Goal: Task Accomplishment & Management: Complete application form

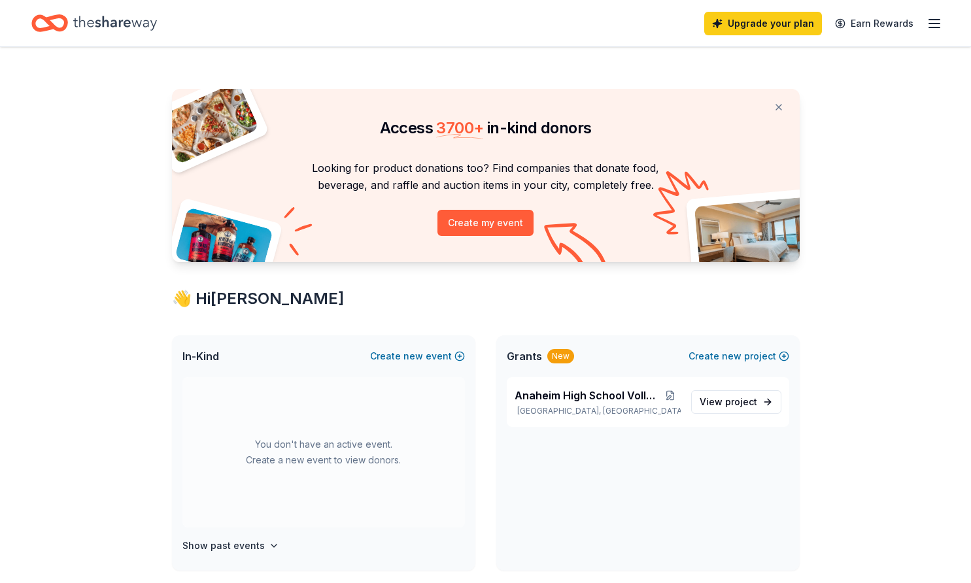
scroll to position [65, 0]
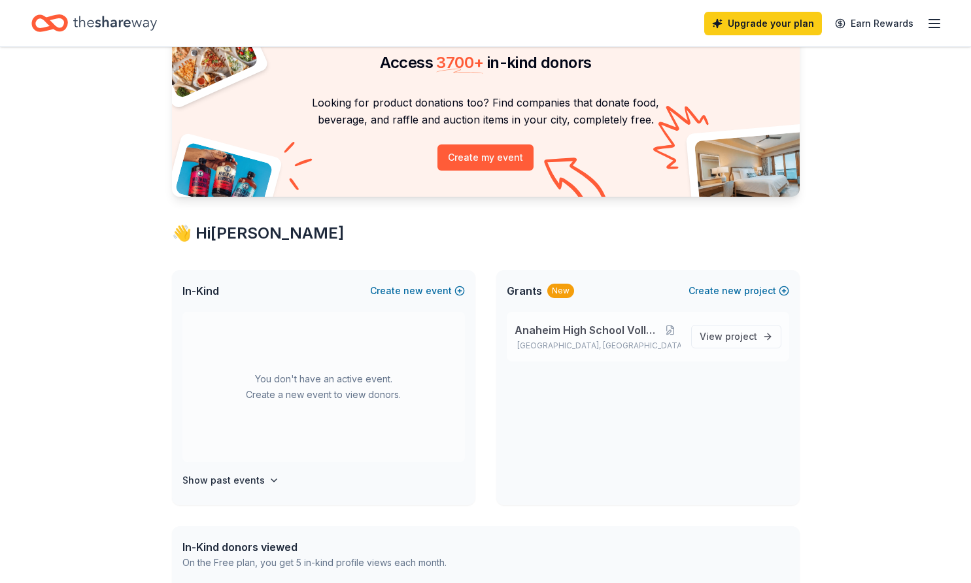
click at [621, 335] on span "Anaheim High School Volleyball Team" at bounding box center [587, 330] width 146 height 16
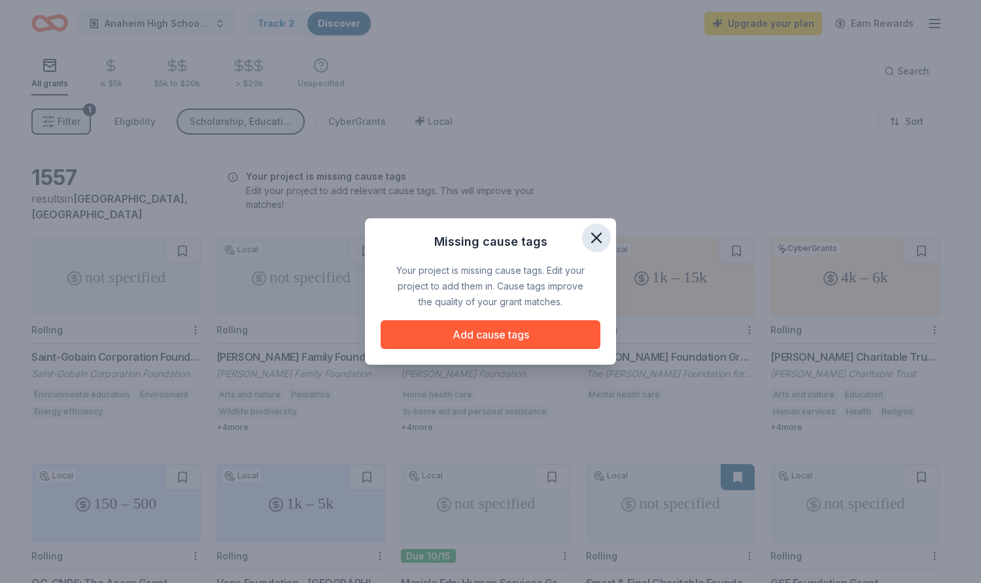
click at [587, 231] on icon "button" at bounding box center [596, 238] width 18 height 18
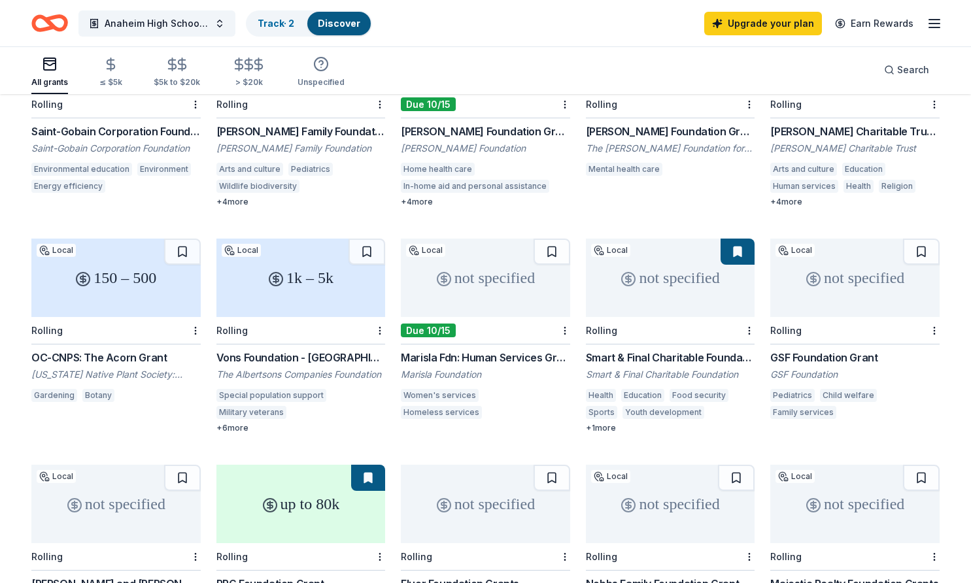
scroll to position [50, 0]
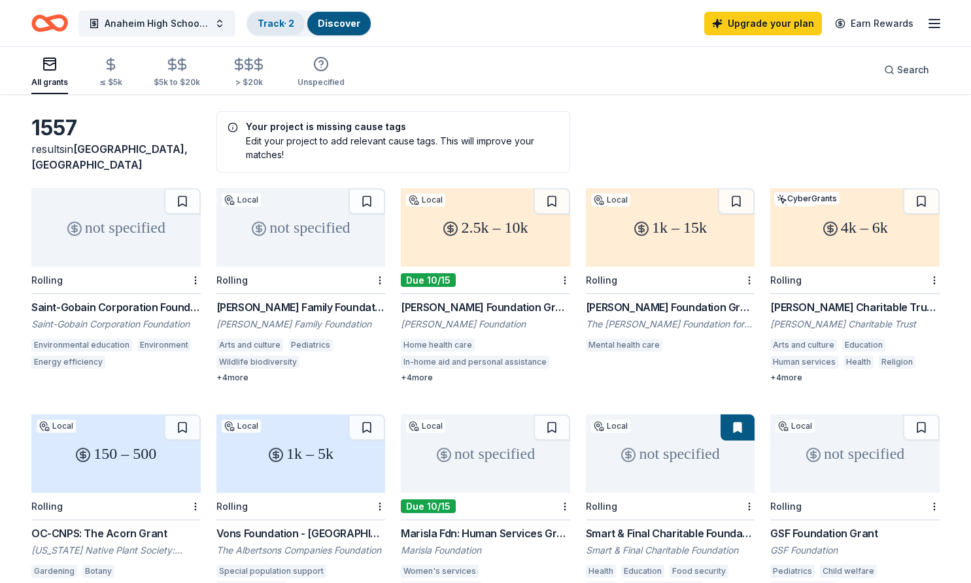
click at [281, 24] on link "Track · 2" at bounding box center [276, 23] width 37 height 11
click at [149, 16] on span "Anaheim High School Volleyball Team" at bounding box center [157, 24] width 105 height 16
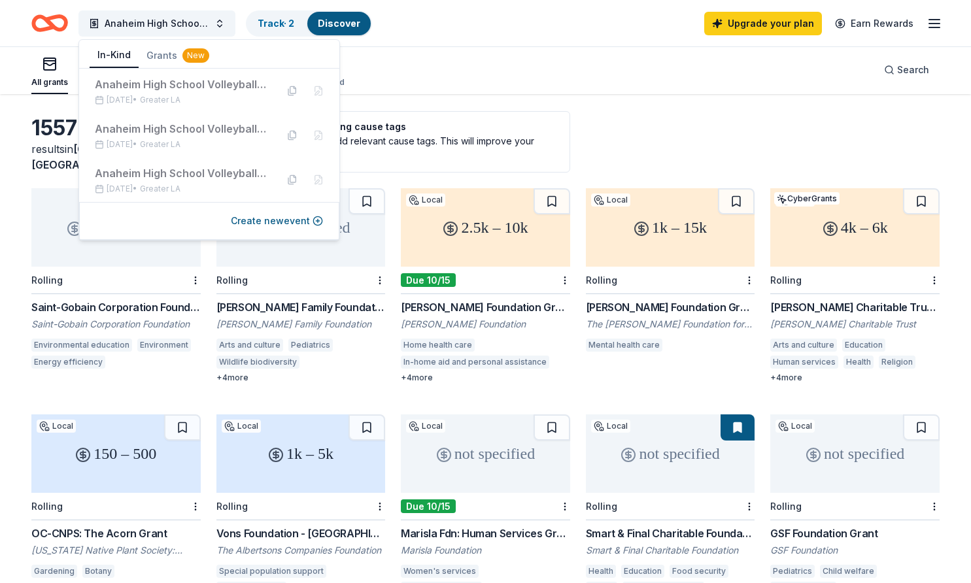
click at [108, 52] on button "In-Kind" at bounding box center [114, 55] width 49 height 25
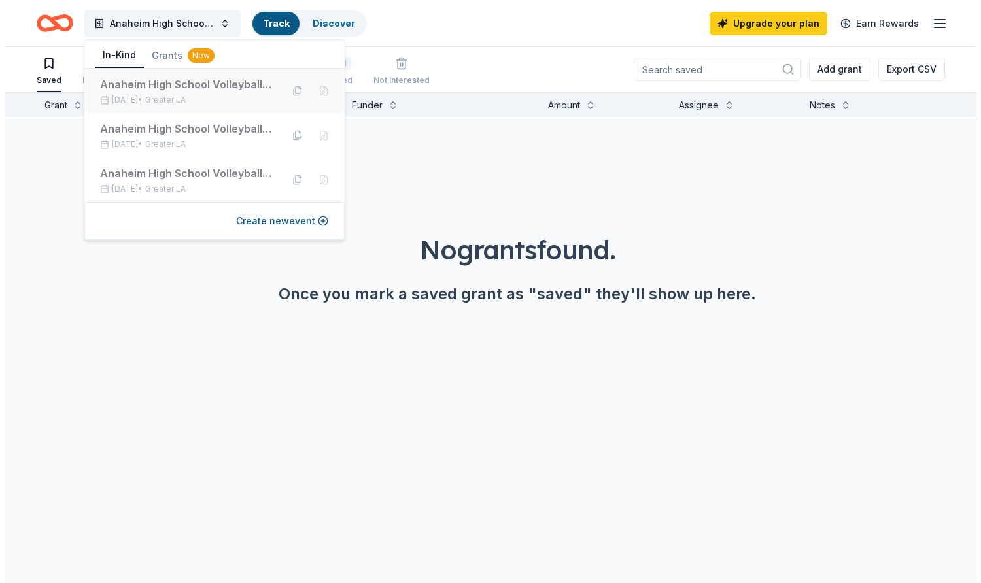
scroll to position [1, 0]
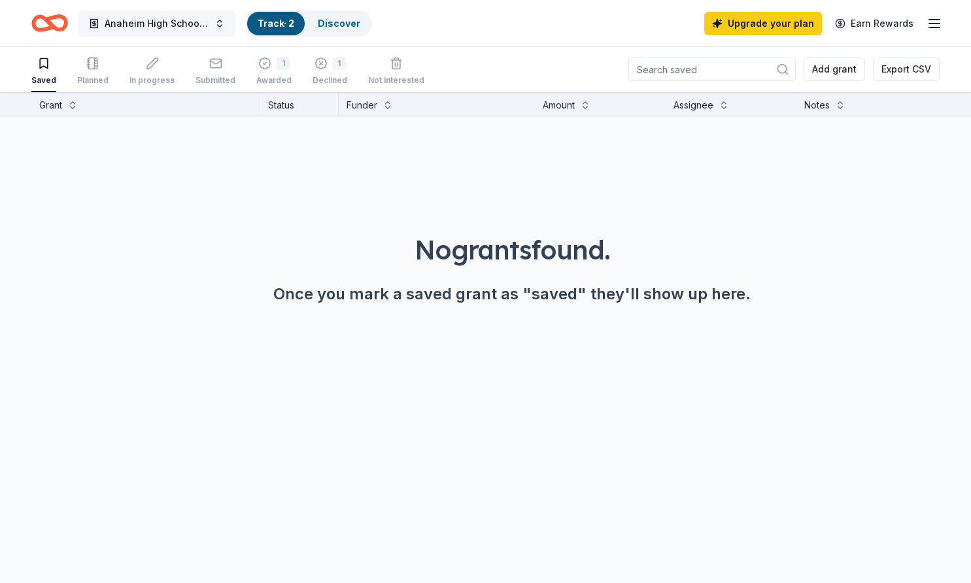
click at [151, 25] on span "Anaheim High School Volleyball Team" at bounding box center [157, 24] width 105 height 16
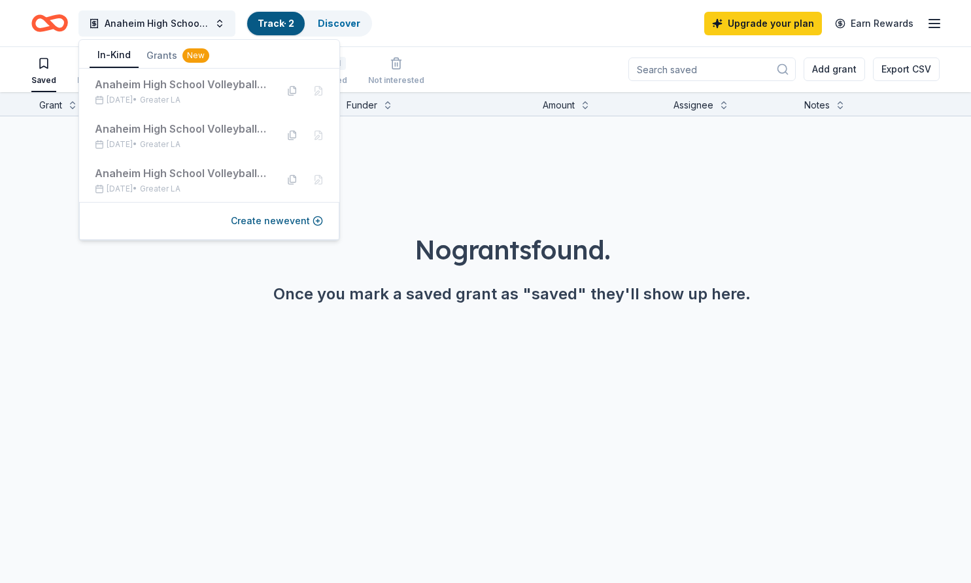
click at [127, 59] on button "In-Kind" at bounding box center [114, 55] width 49 height 25
click at [165, 397] on div "Grant Status Funder Amount Assignee Notes No grants found. Once you mark a save…" at bounding box center [485, 337] width 971 height 491
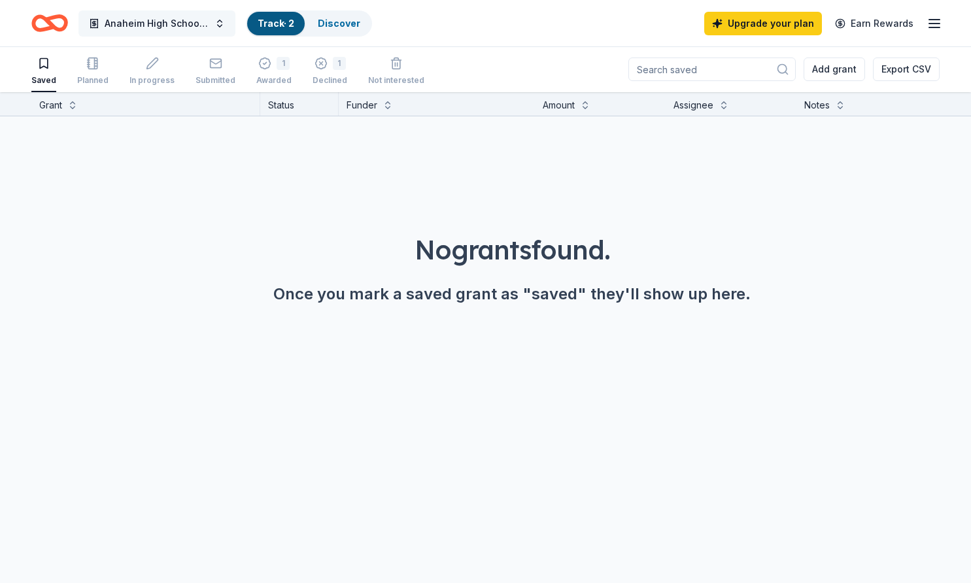
click at [220, 29] on button "Anaheim High School Volleyball Team" at bounding box center [156, 23] width 157 height 26
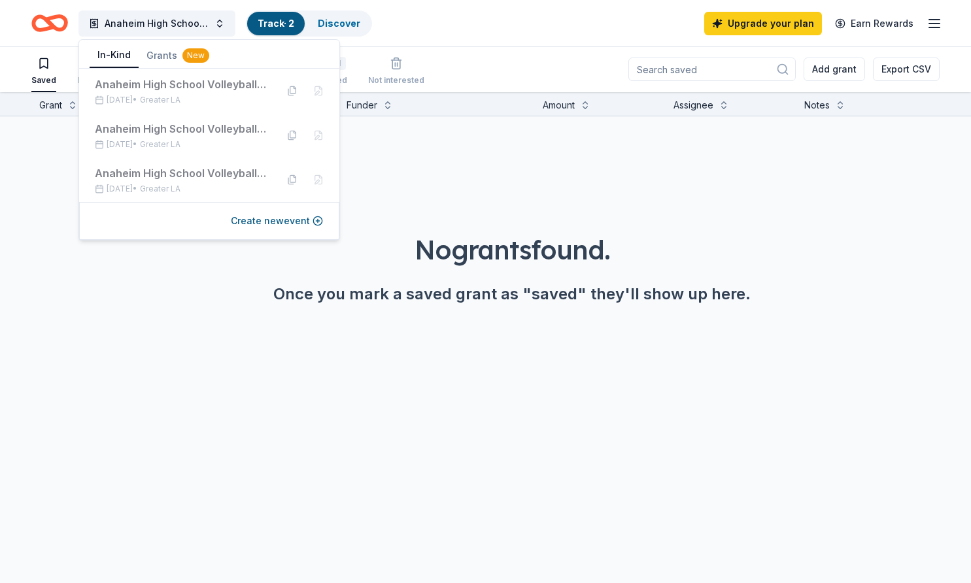
click at [125, 64] on button "In-Kind" at bounding box center [114, 55] width 49 height 25
click at [290, 220] on button "Create new event" at bounding box center [277, 221] width 92 height 16
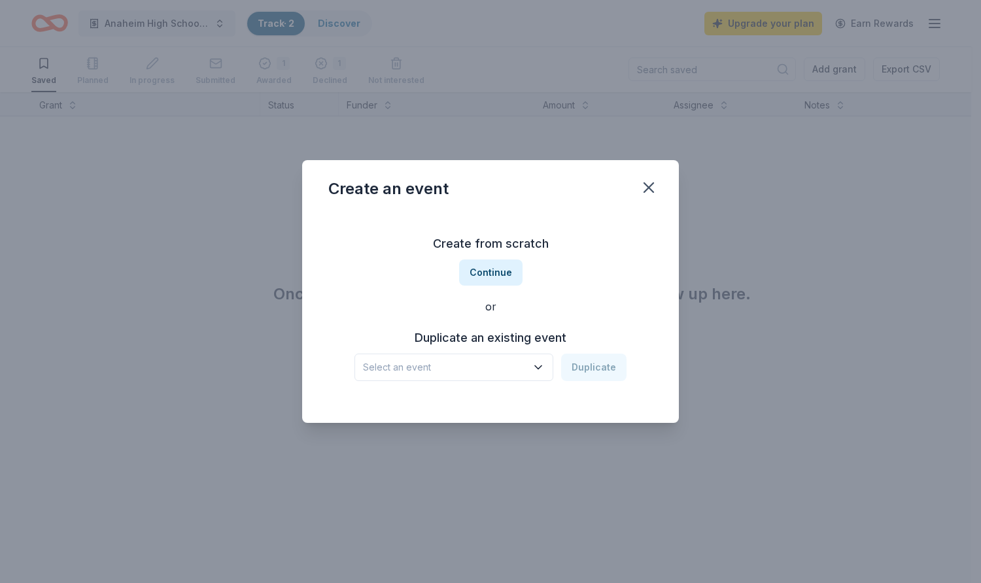
click at [483, 367] on span "Select an event" at bounding box center [444, 368] width 163 height 16
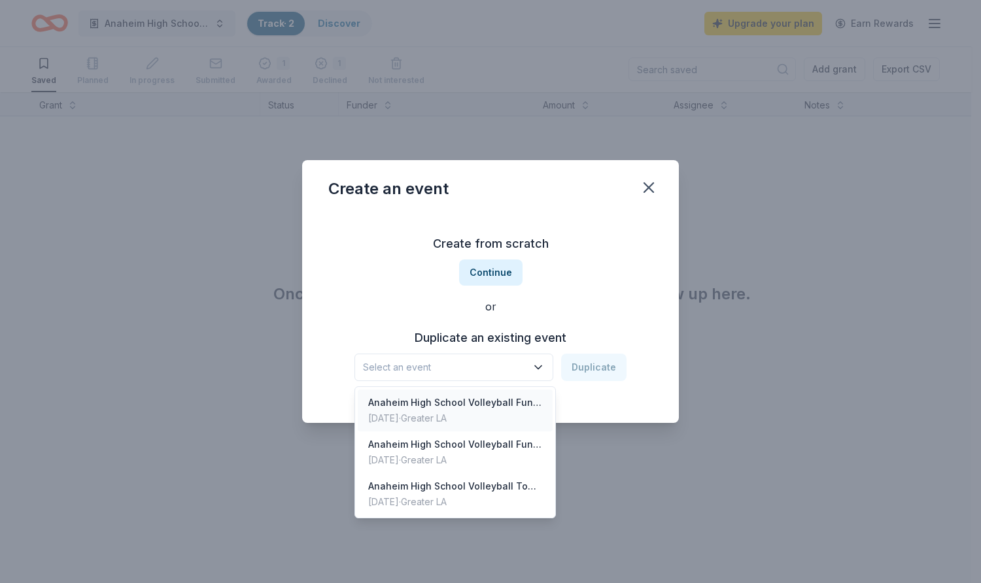
click at [495, 399] on div "Anaheim High School Volleyball Fundraiser" at bounding box center [455, 403] width 174 height 16
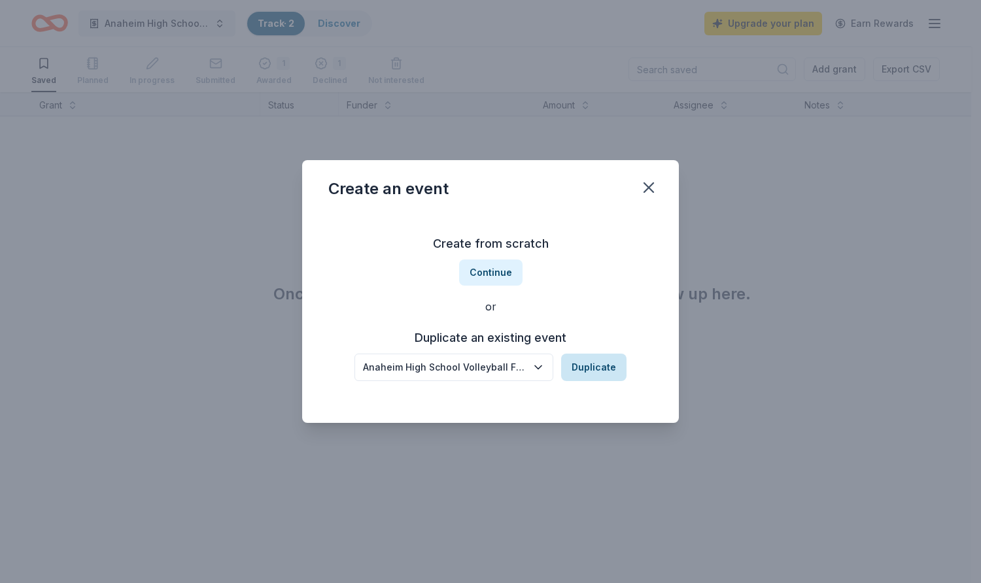
click at [598, 371] on button "Duplicate" at bounding box center [593, 367] width 65 height 27
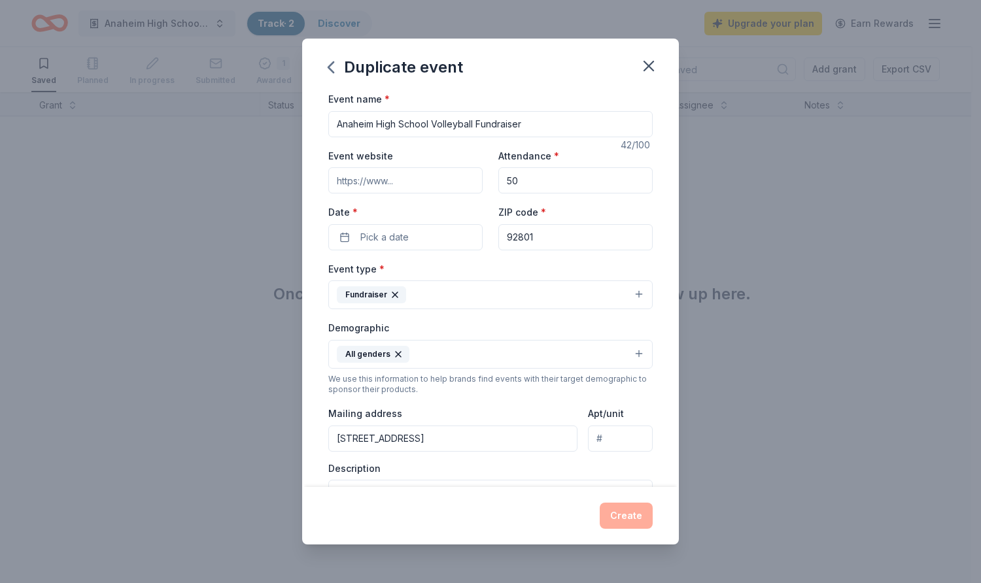
click at [431, 185] on input "Event website" at bounding box center [405, 180] width 154 height 26
type input "[URL][DOMAIN_NAME]"
click at [406, 243] on span "Pick a date" at bounding box center [384, 237] width 48 height 16
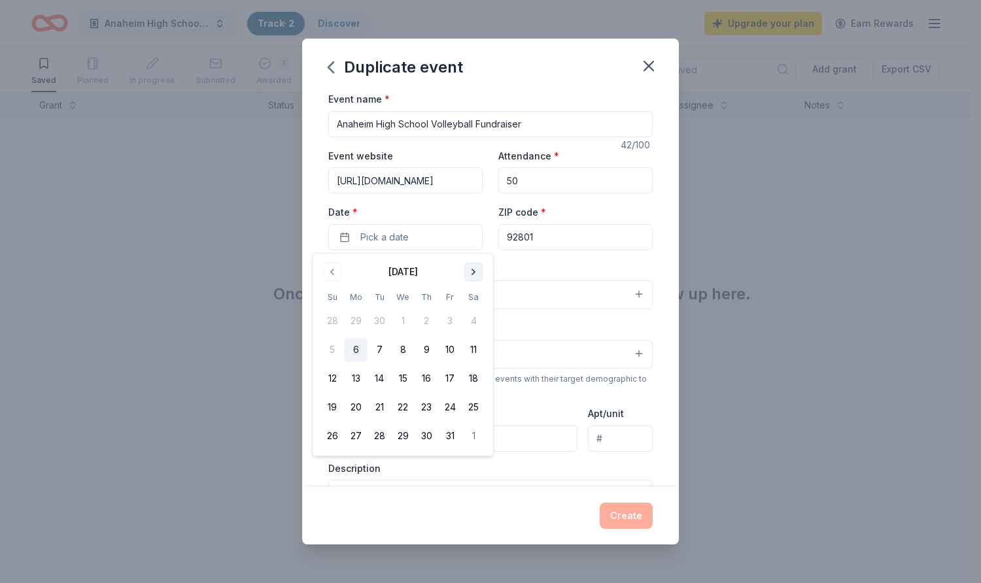
click at [475, 275] on button "Go to next month" at bounding box center [473, 272] width 18 height 18
click at [356, 441] on button "29" at bounding box center [356, 436] width 24 height 24
click at [403, 439] on button "31" at bounding box center [403, 436] width 24 height 24
click at [533, 262] on div "Event type * Fundraiser" at bounding box center [490, 285] width 324 height 49
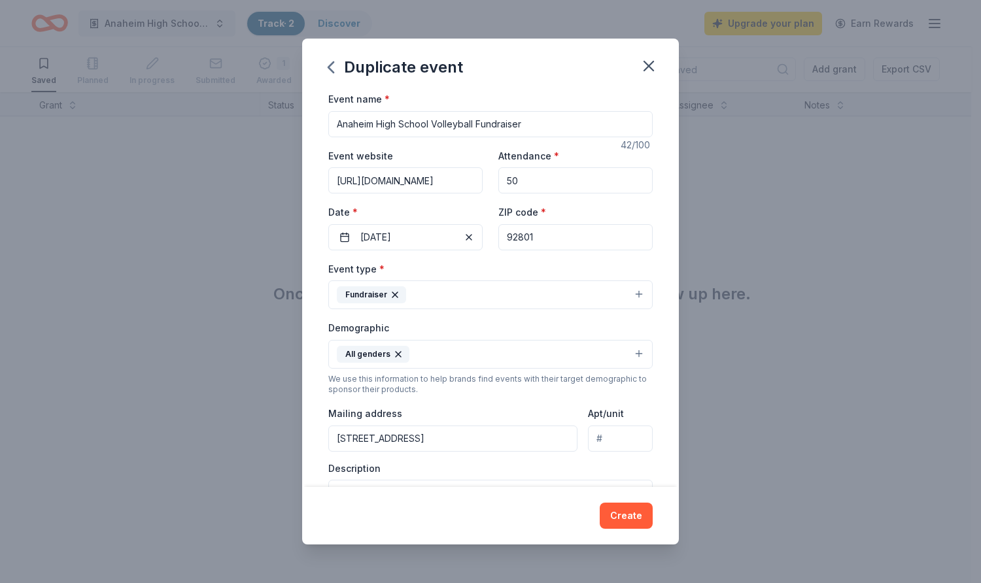
click at [467, 350] on button "All genders" at bounding box center [490, 354] width 324 height 29
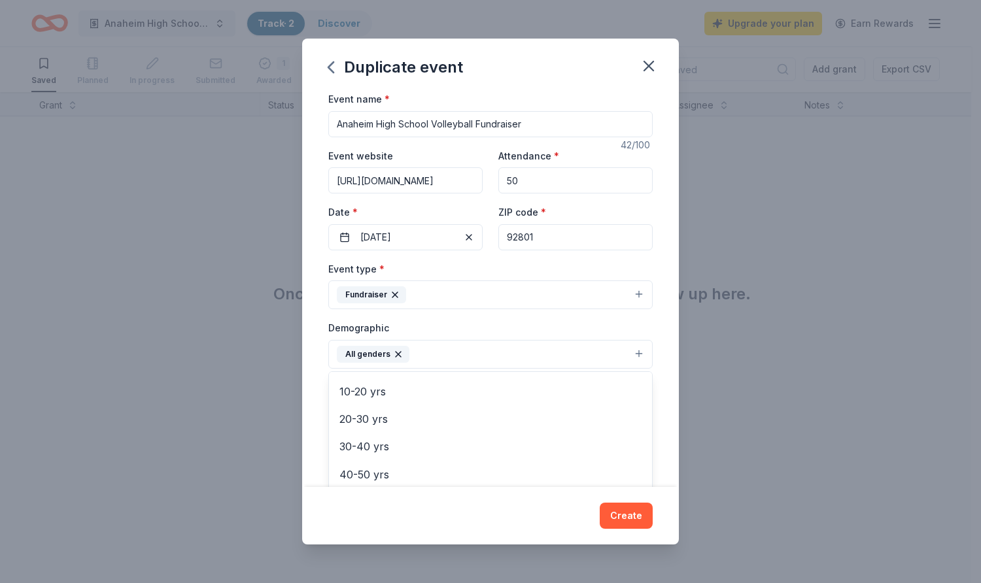
scroll to position [131, 0]
click at [366, 509] on div "Duplicate event Event name * Anaheim High School Volleyball Fundraiser 42 /100 …" at bounding box center [490, 292] width 377 height 506
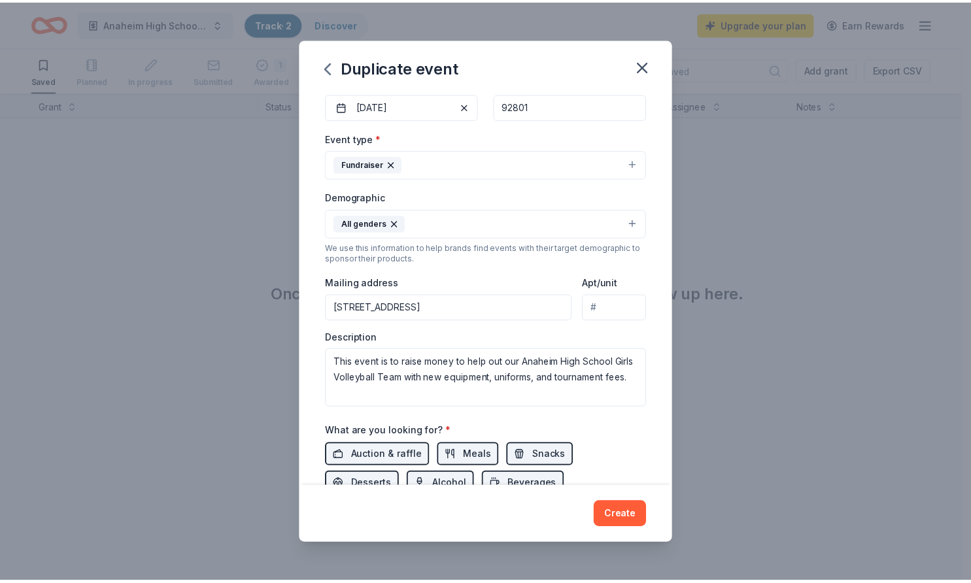
scroll to position [196, 0]
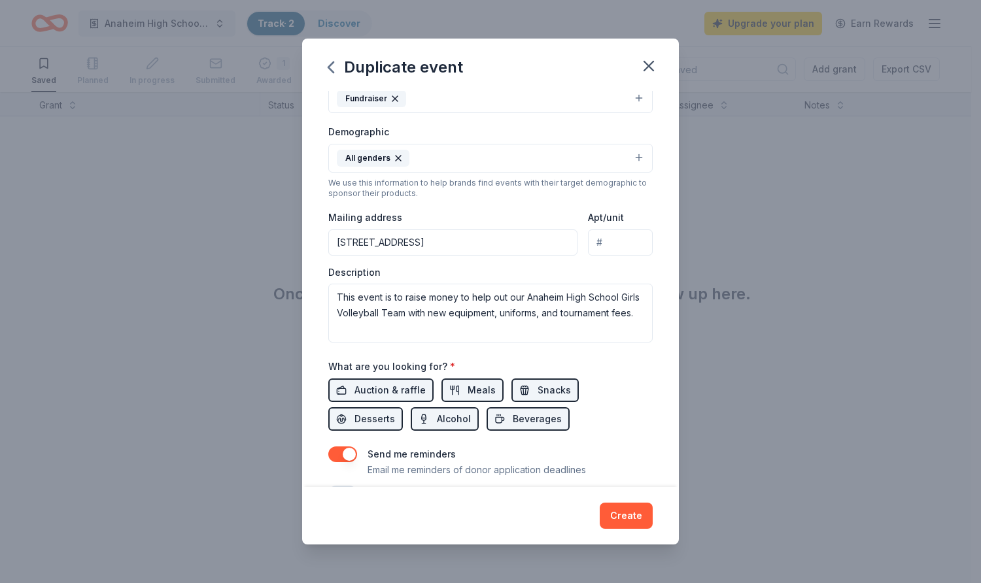
click at [332, 243] on input "[STREET_ADDRESS]" at bounding box center [452, 242] width 249 height 26
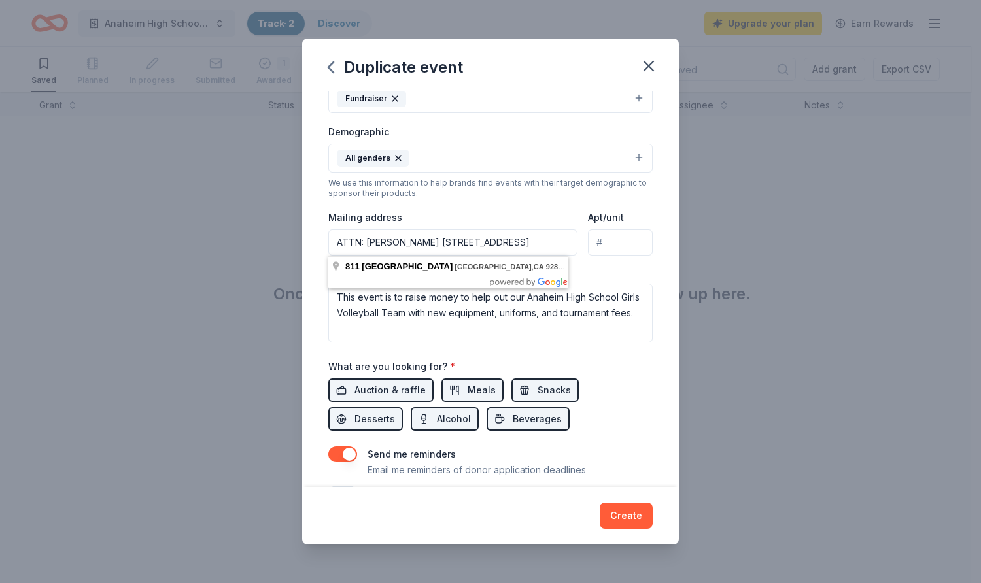
type input "ATTN: [PERSON_NAME] [STREET_ADDRESS]"
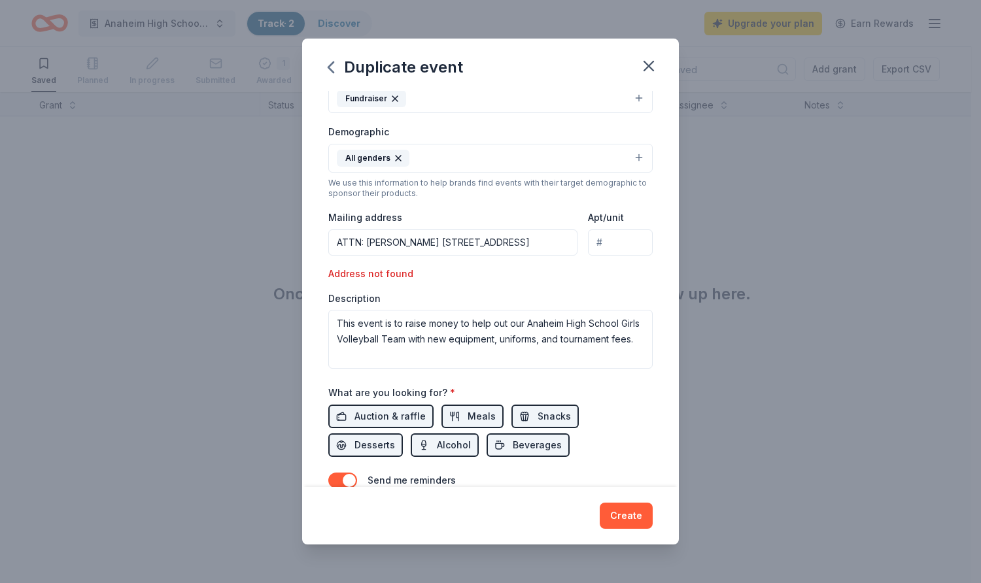
click at [455, 289] on div "Event type * Fundraiser Demographic All genders We use this information to help…" at bounding box center [490, 217] width 324 height 304
click at [619, 518] on button "Create" at bounding box center [625, 516] width 53 height 26
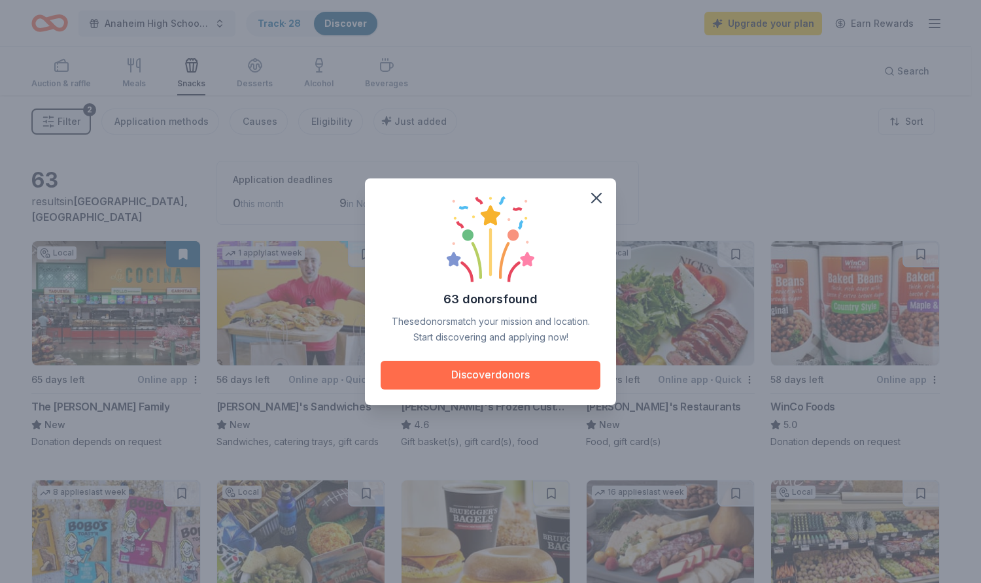
click at [545, 384] on button "Discover donors" at bounding box center [490, 375] width 220 height 29
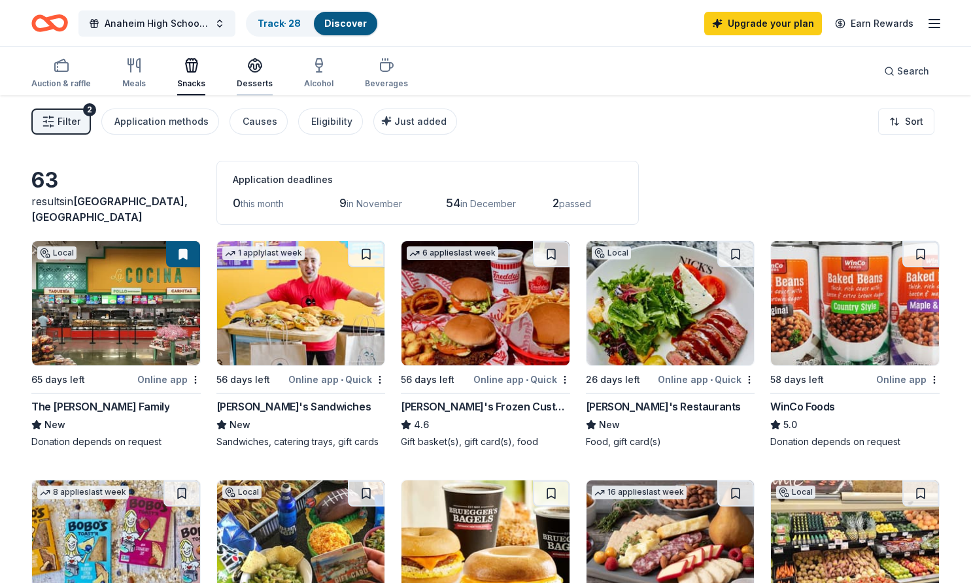
click at [245, 76] on div "Desserts" at bounding box center [255, 73] width 36 height 31
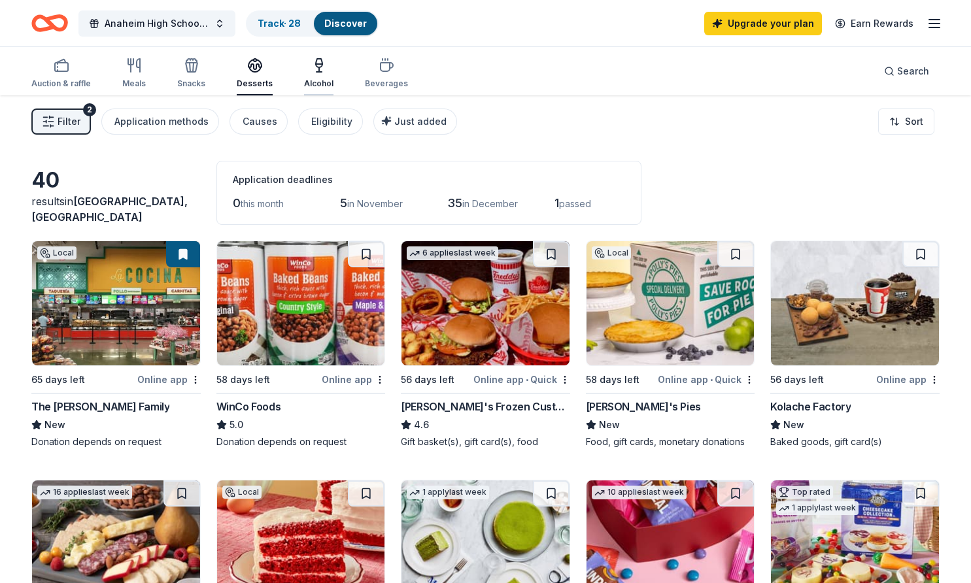
click at [324, 80] on div "Alcohol" at bounding box center [318, 83] width 29 height 10
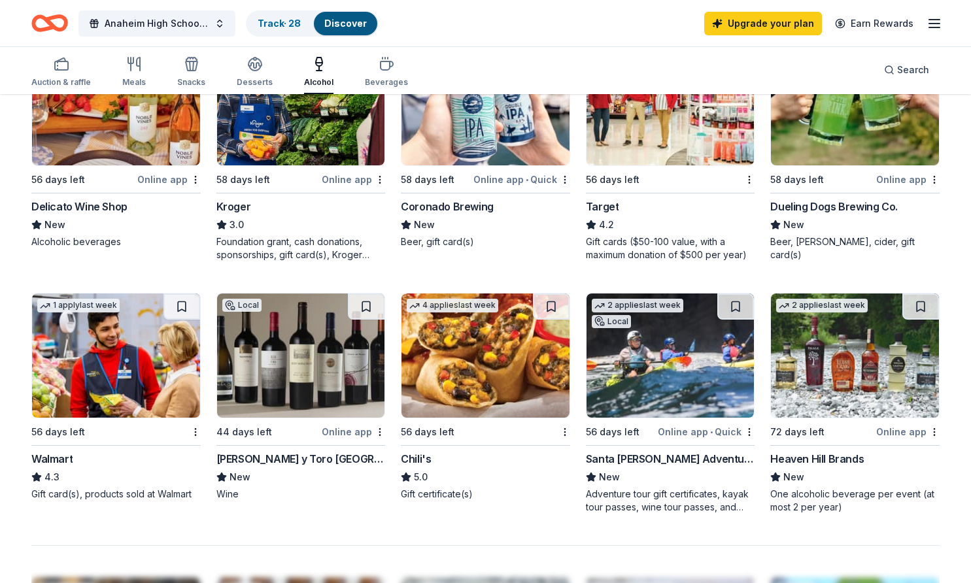
scroll to position [523, 0]
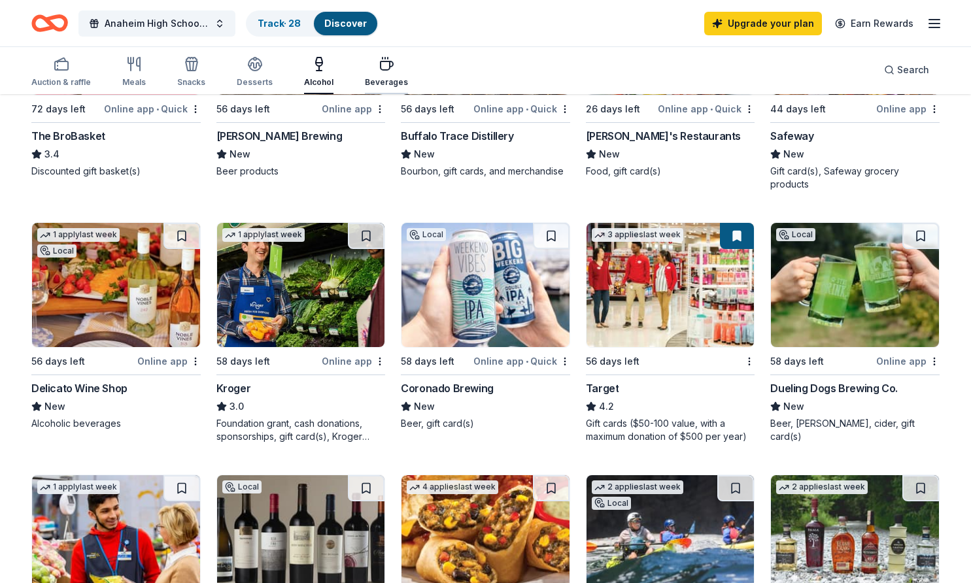
click at [383, 78] on div "Beverages" at bounding box center [386, 82] width 43 height 10
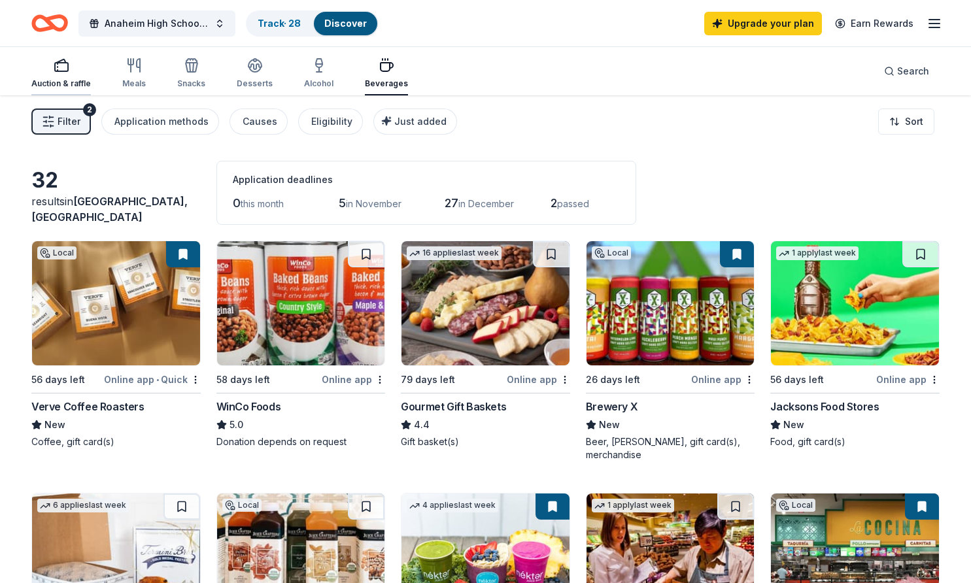
click at [51, 75] on div "Auction & raffle" at bounding box center [60, 73] width 59 height 31
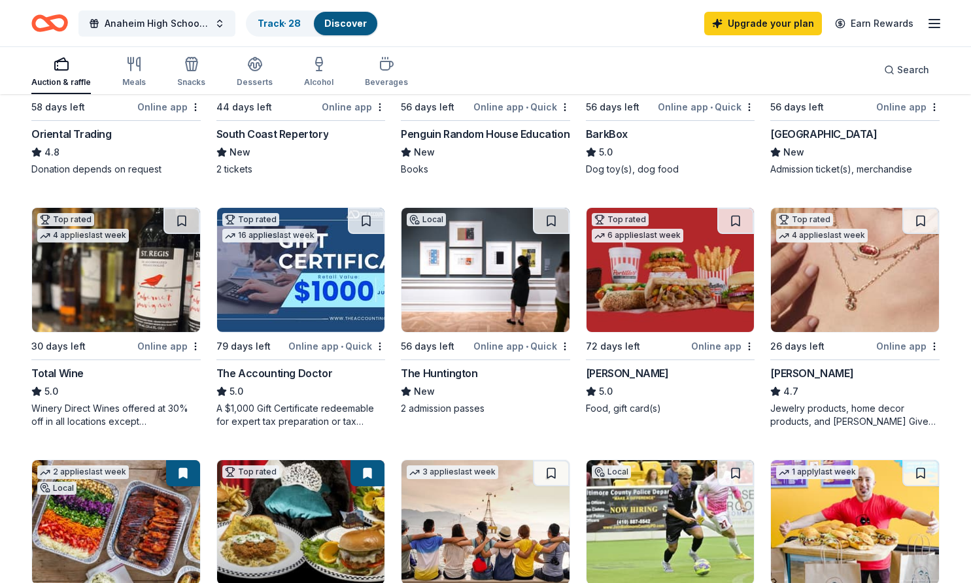
scroll to position [524, 0]
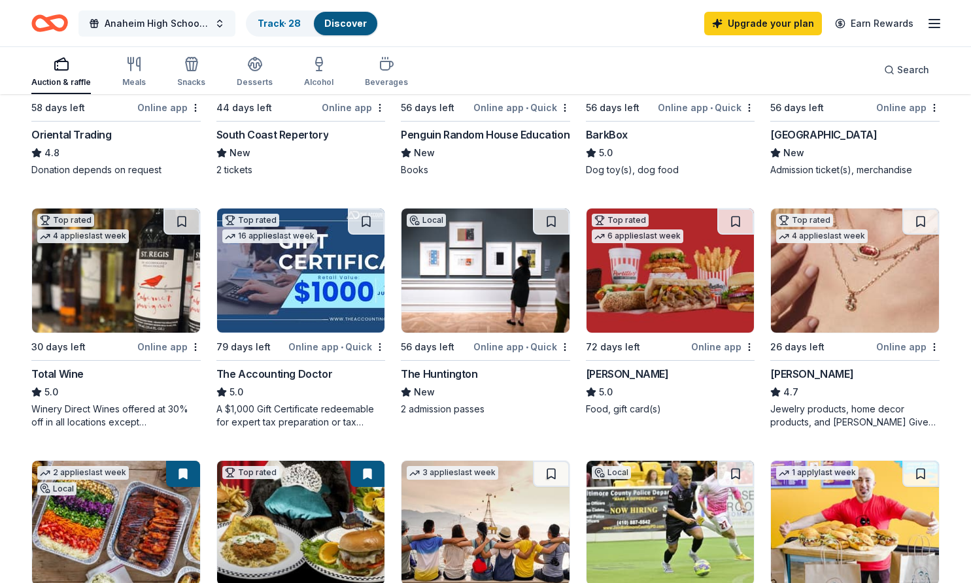
click at [192, 27] on span "Anaheim High School Volleyball Fundraiser" at bounding box center [157, 24] width 105 height 16
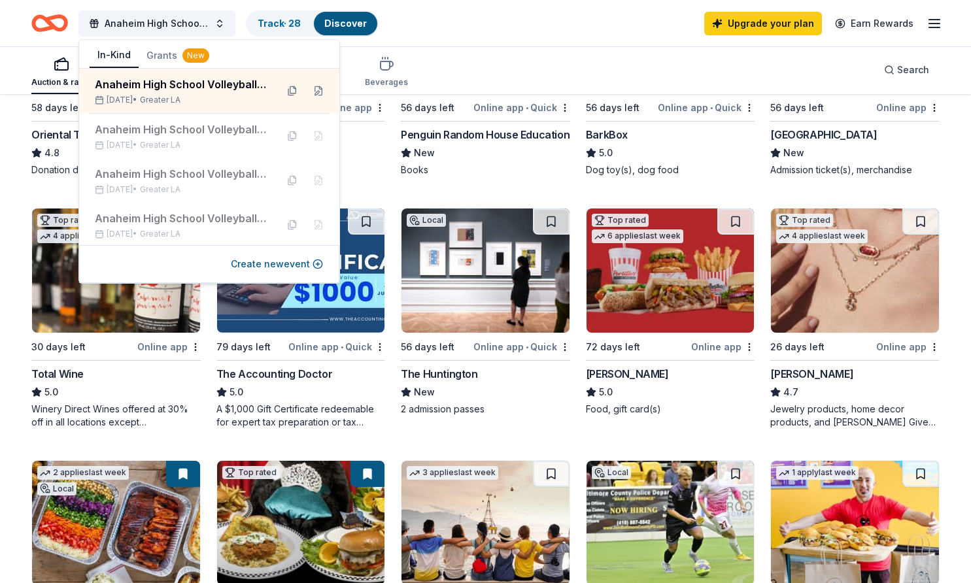
click at [156, 54] on button "Grants New" at bounding box center [178, 56] width 78 height 24
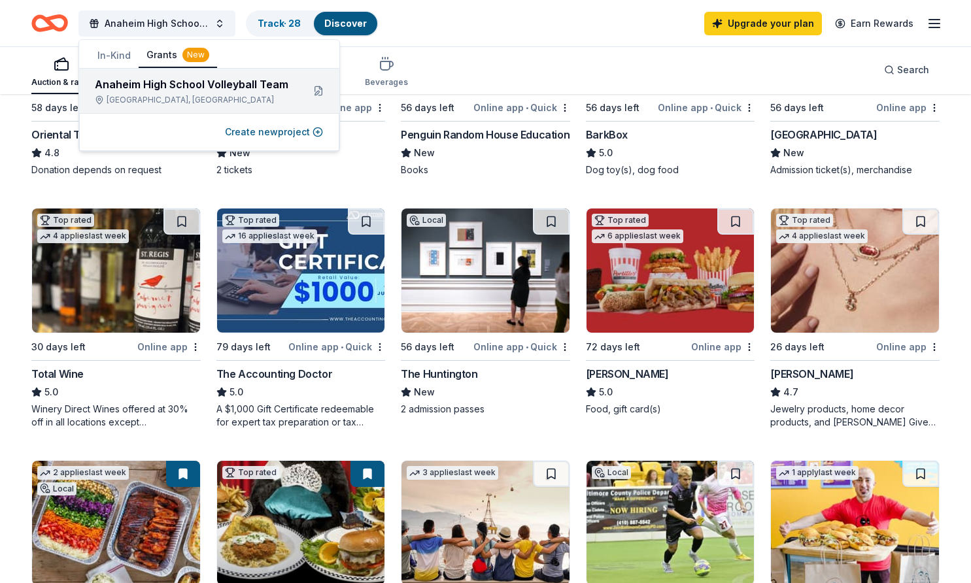
click at [188, 93] on div "Anaheim High School Volleyball Team [GEOGRAPHIC_DATA], [GEOGRAPHIC_DATA]" at bounding box center [193, 90] width 197 height 29
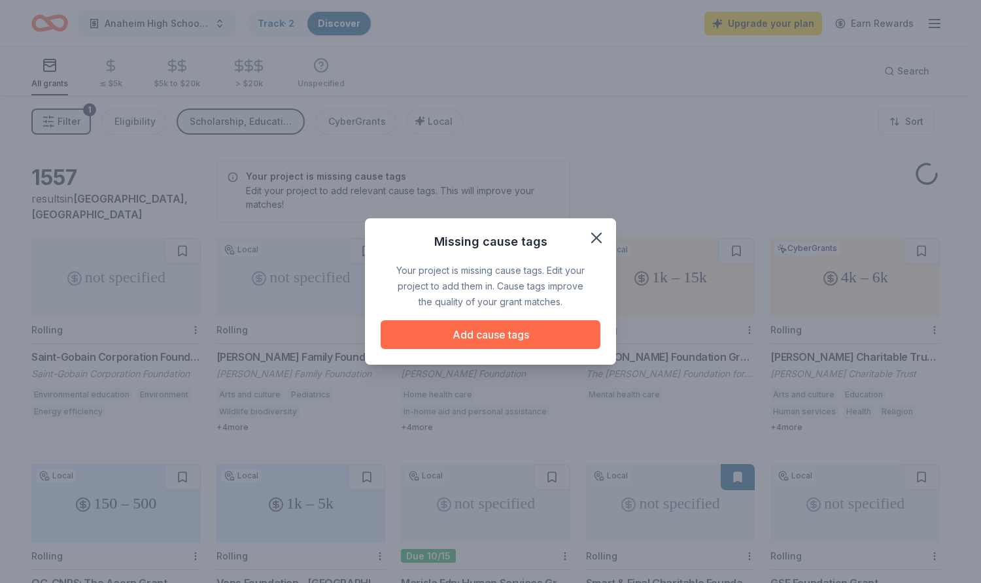
click at [522, 334] on button "Add cause tags" at bounding box center [490, 334] width 220 height 29
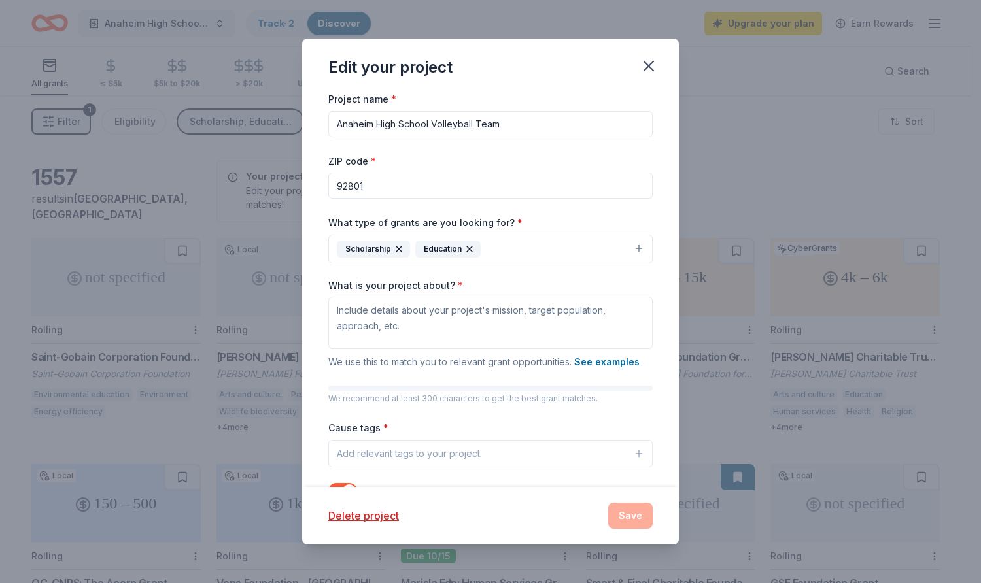
click at [529, 246] on button "Scholarship Education" at bounding box center [490, 249] width 324 height 29
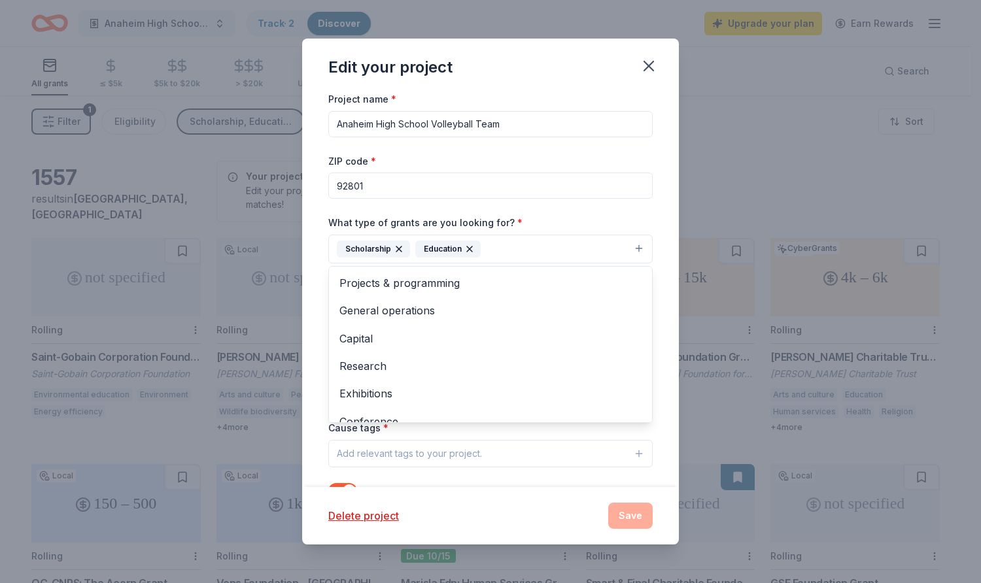
click at [571, 161] on div "Project name * Anaheim High School Volleyball Team ZIP code * 92801 What type o…" at bounding box center [490, 303] width 324 height 424
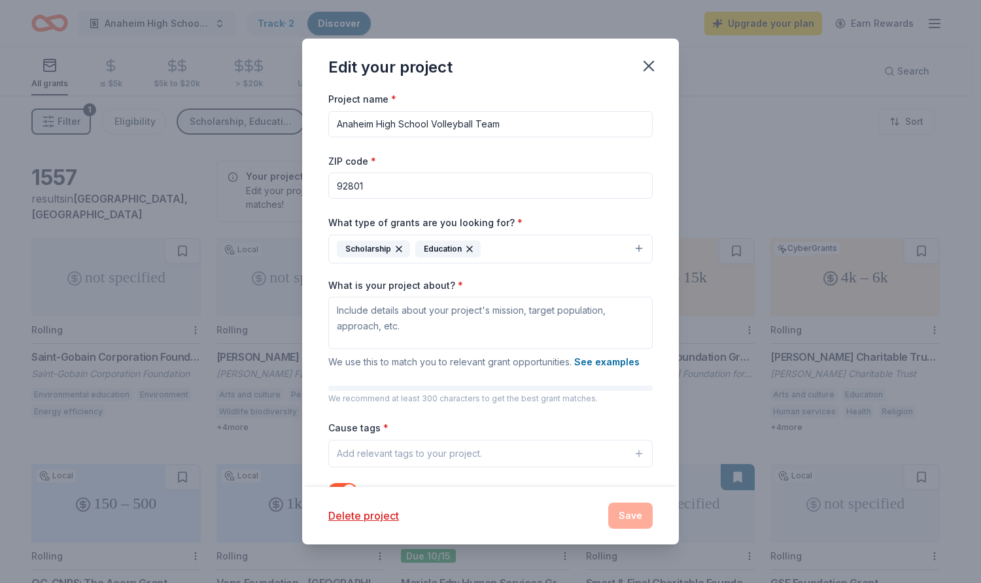
click at [510, 241] on button "Scholarship Education" at bounding box center [490, 249] width 324 height 29
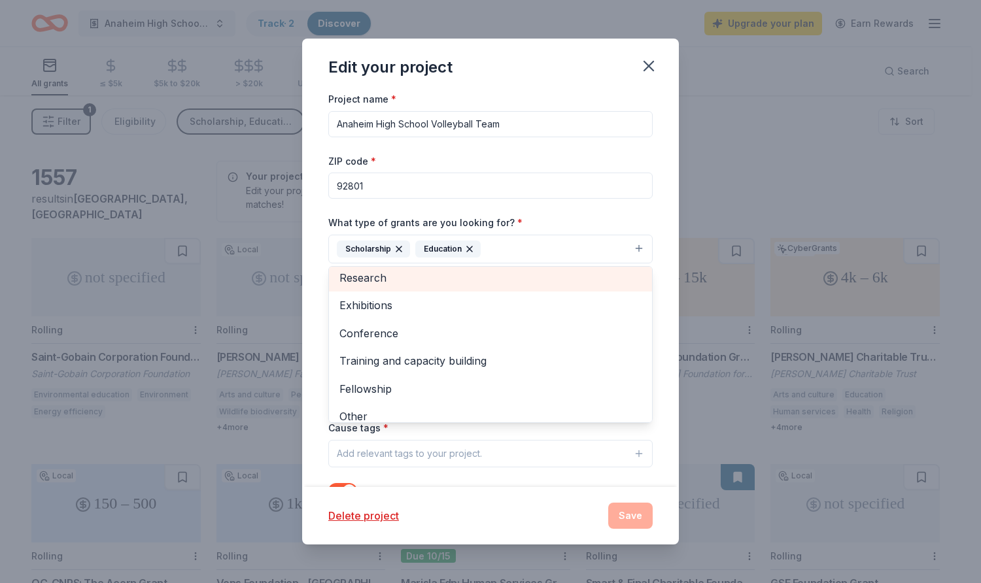
scroll to position [99, 0]
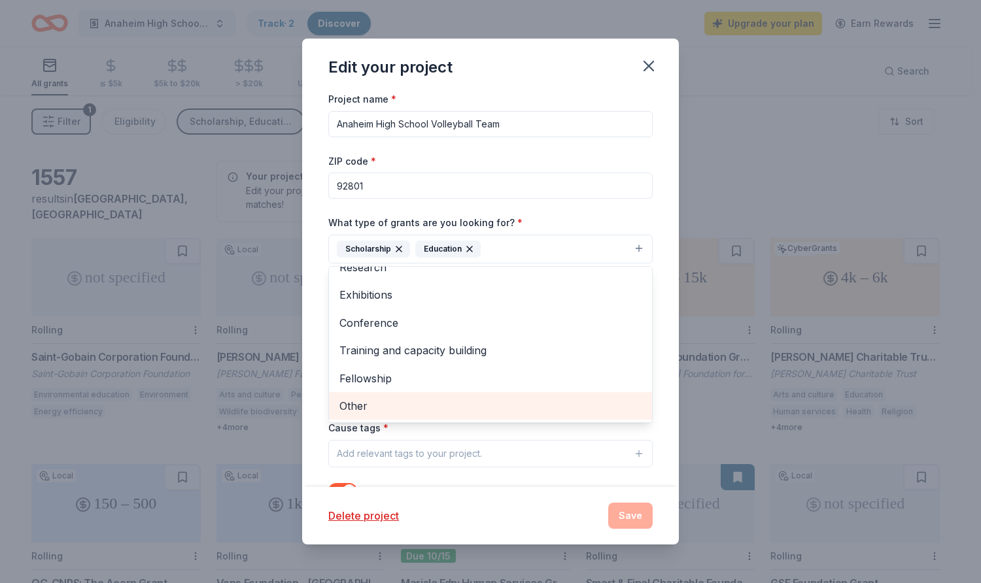
click at [403, 403] on span "Other" at bounding box center [490, 405] width 302 height 17
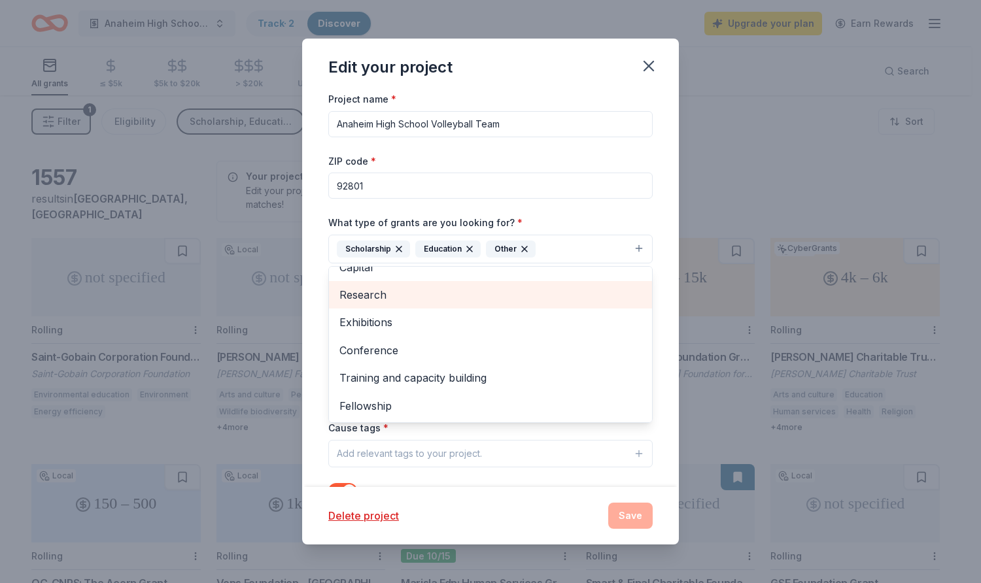
scroll to position [48, 0]
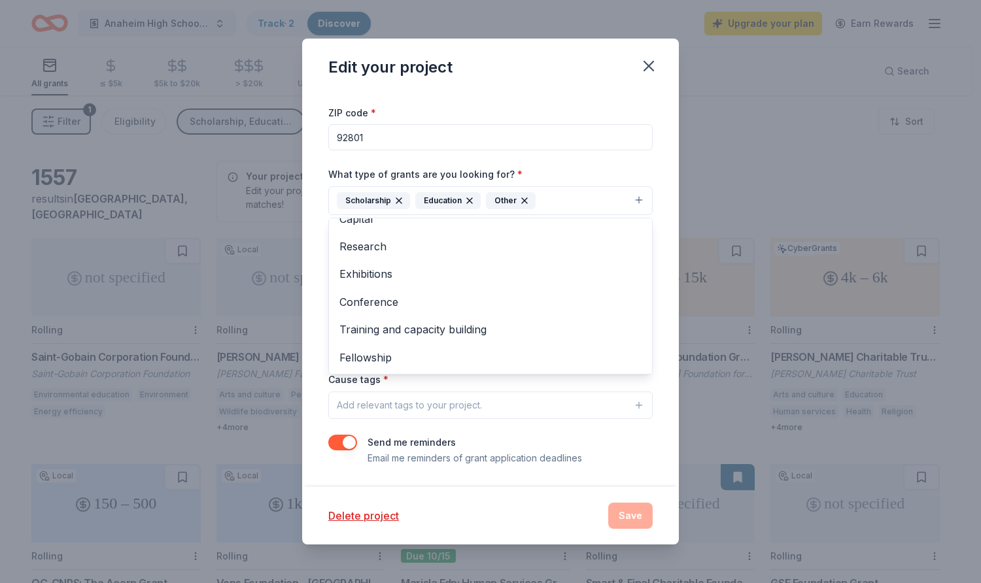
click at [497, 382] on div "Project name * Anaheim High School Volleyball Team ZIP code * 92801 What type o…" at bounding box center [490, 254] width 324 height 424
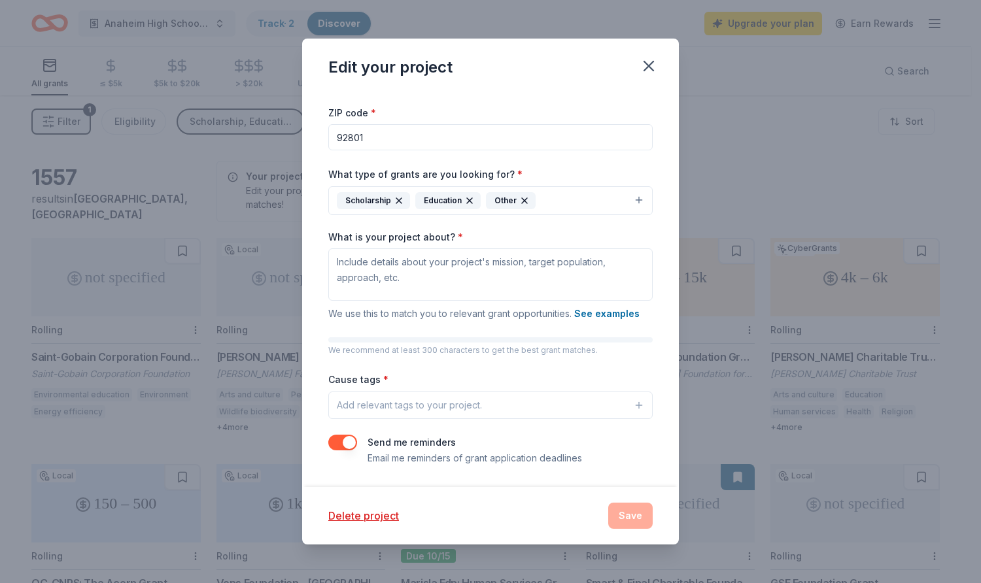
click at [432, 407] on div "Add relevant tags to your project." at bounding box center [409, 405] width 145 height 16
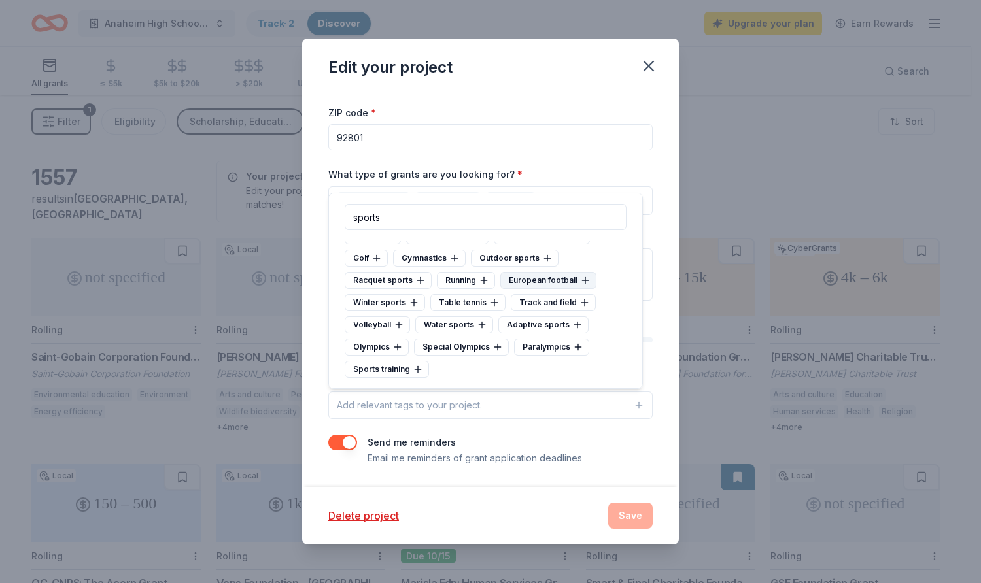
scroll to position [0, 0]
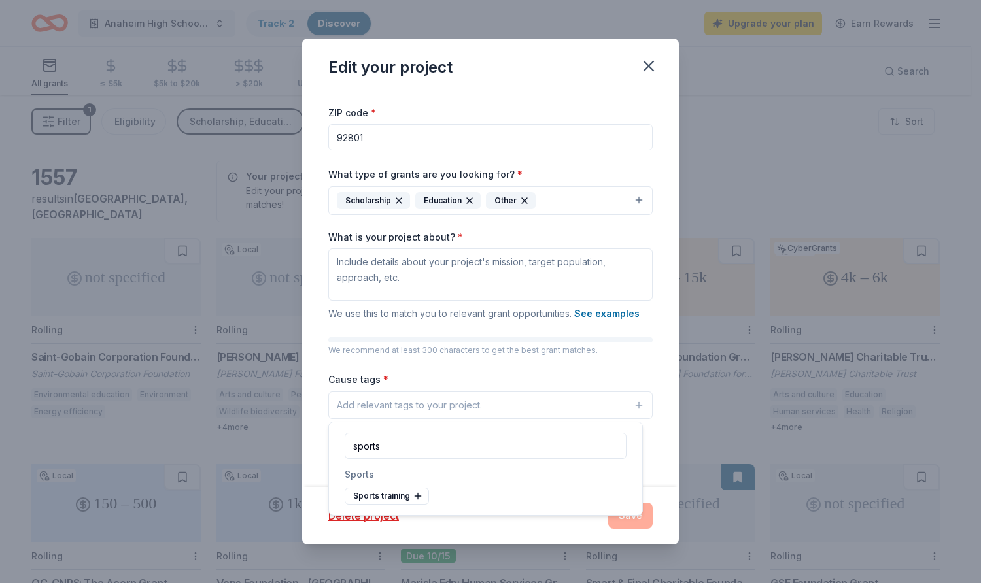
click at [410, 441] on input "sports" at bounding box center [485, 446] width 282 height 26
click at [433, 444] on input "sports" at bounding box center [485, 446] width 282 height 26
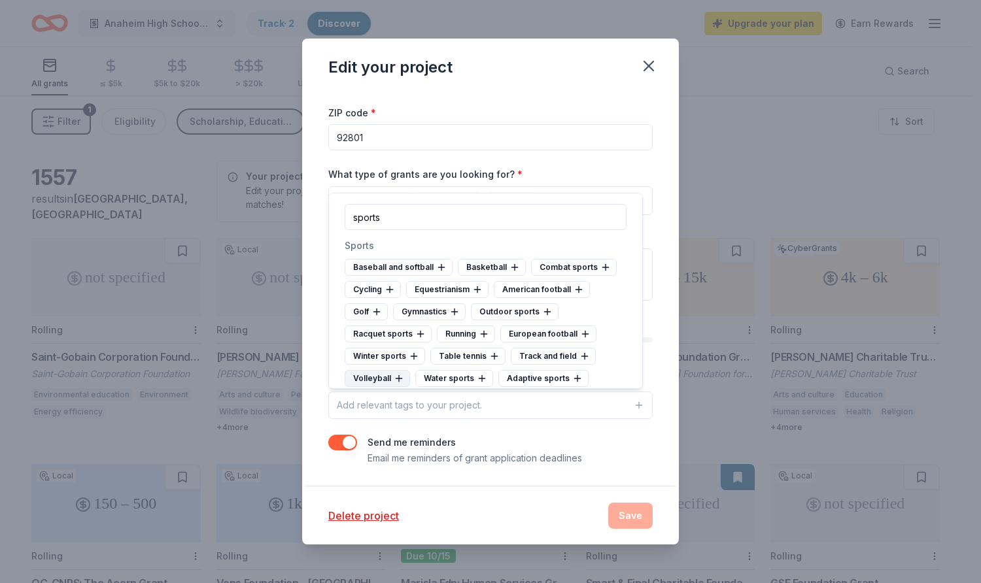
type input "sports"
click at [400, 377] on icon at bounding box center [399, 378] width 10 height 10
click at [622, 461] on div "Send me reminders Email me reminders of grant application deadlines" at bounding box center [490, 451] width 324 height 31
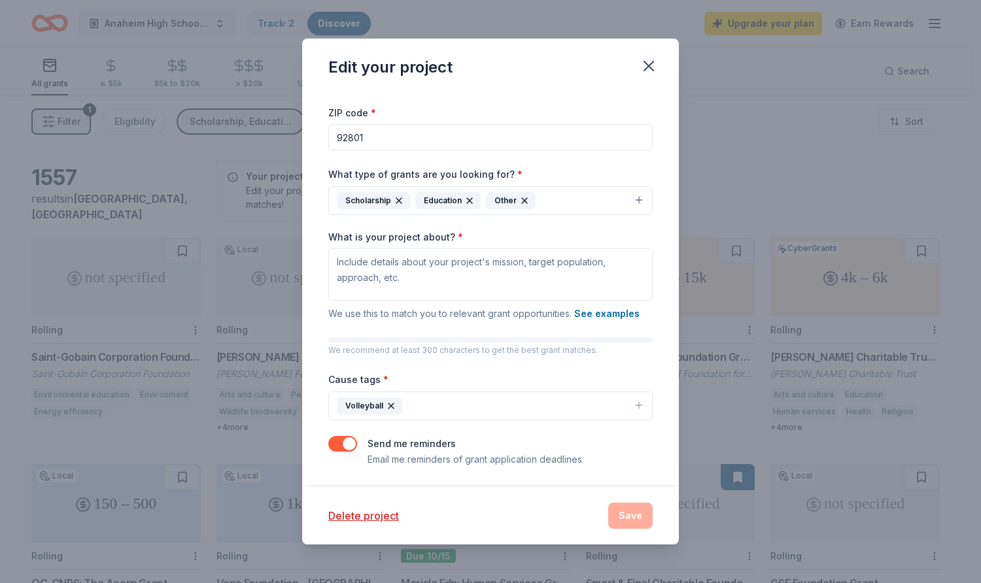
click at [620, 520] on div "Delete project Save" at bounding box center [490, 516] width 324 height 26
click at [622, 519] on div "Delete project Save" at bounding box center [490, 516] width 324 height 26
click at [652, 65] on icon "button" at bounding box center [648, 66] width 18 height 18
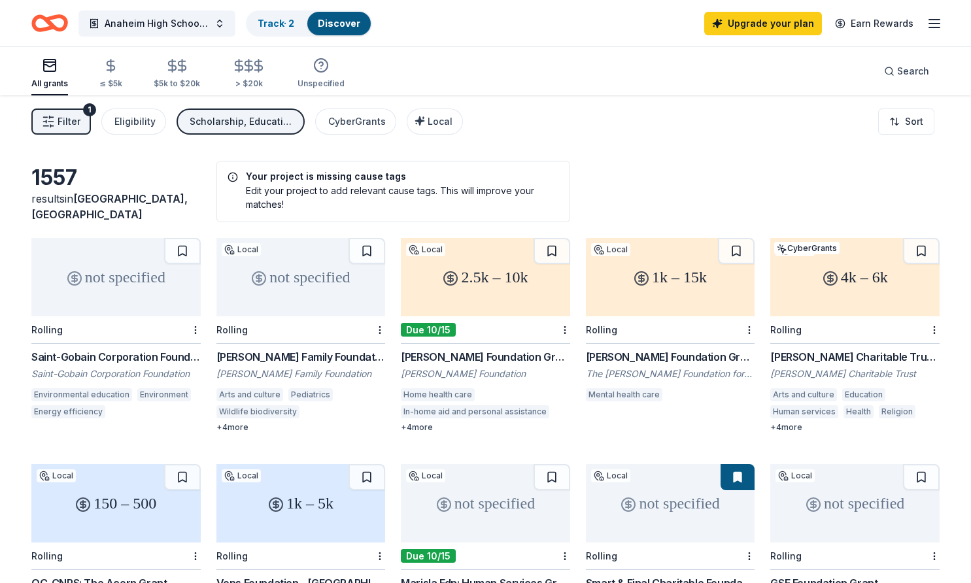
click at [83, 123] on button "Filter 1" at bounding box center [60, 122] width 59 height 26
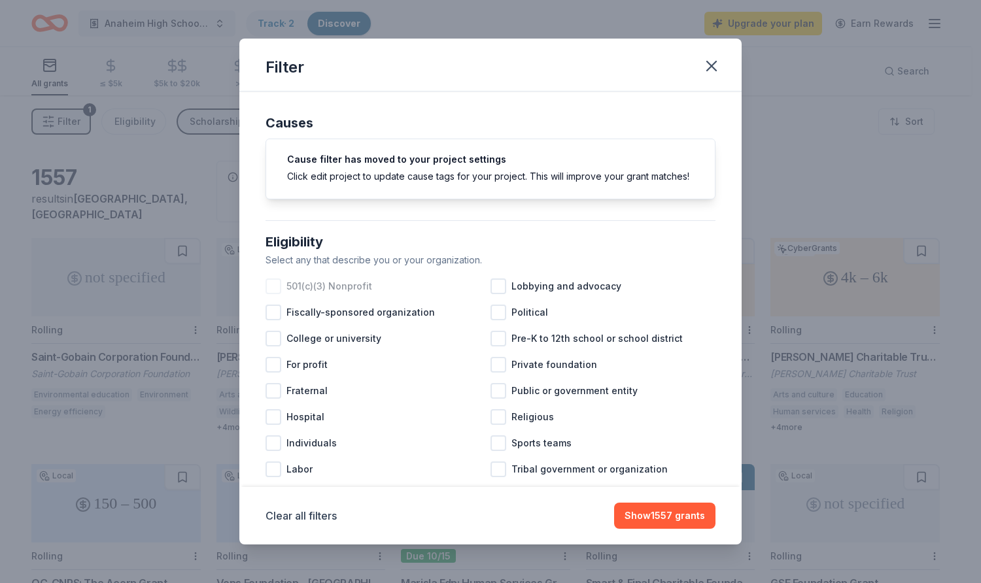
click at [337, 294] on span "501(c)(3) Nonprofit" at bounding box center [329, 286] width 86 height 16
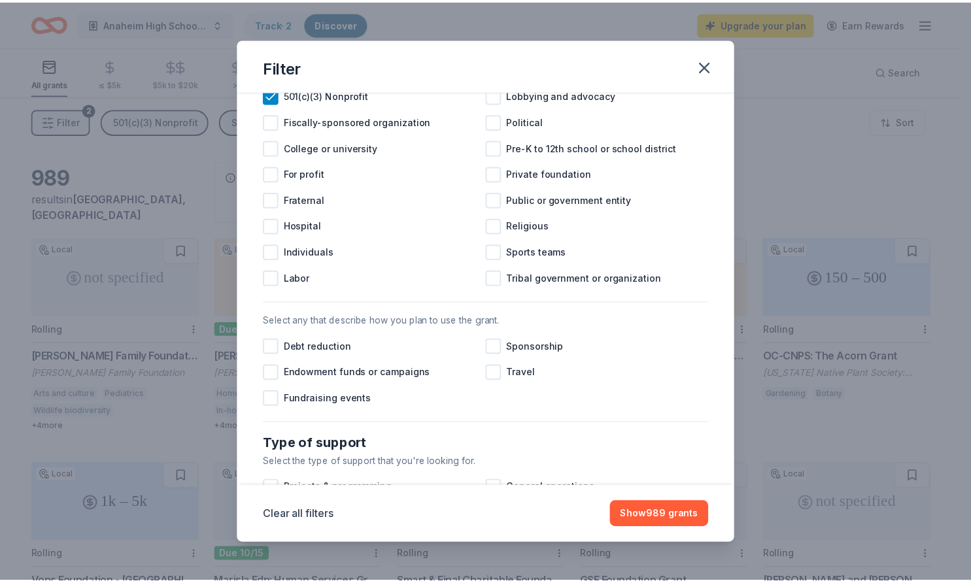
scroll to position [196, 0]
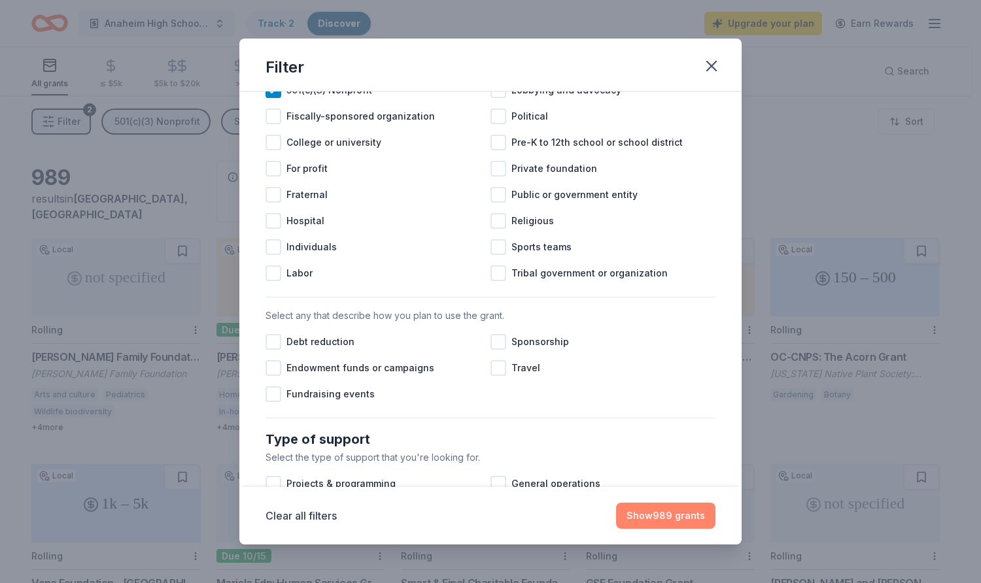
click at [675, 515] on button "Show 989 grants" at bounding box center [665, 516] width 99 height 26
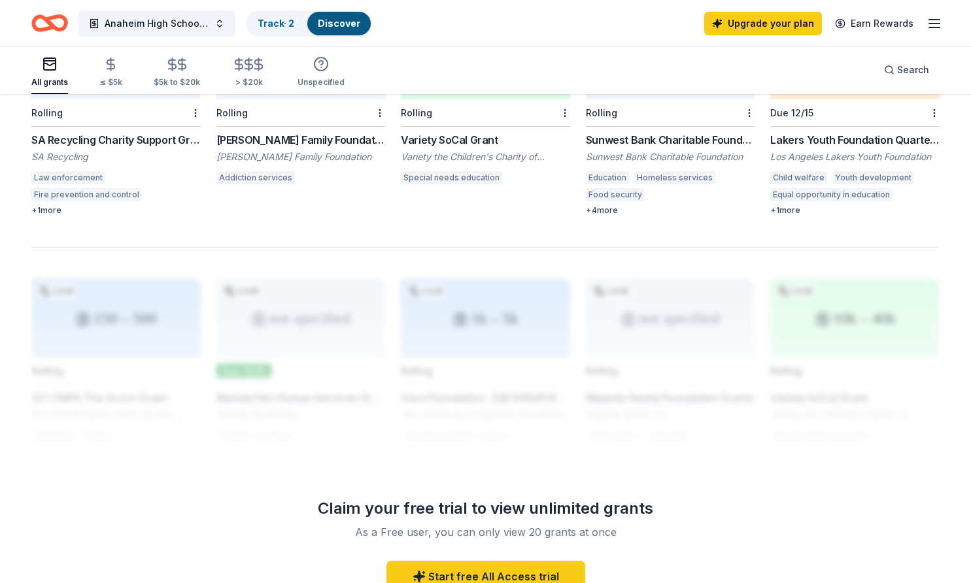
scroll to position [888, 0]
